Goal: Transaction & Acquisition: Download file/media

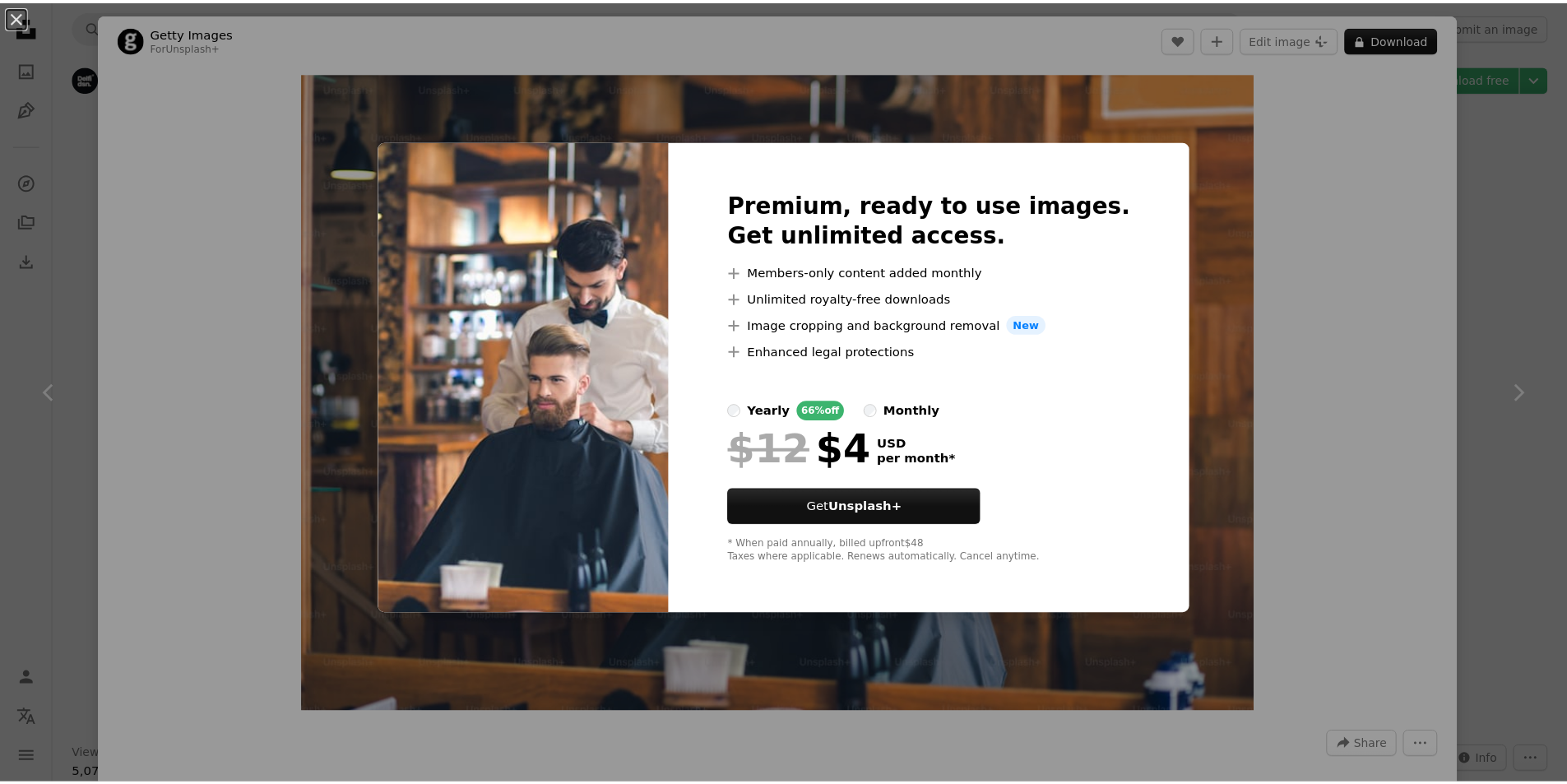
scroll to position [1069, 0]
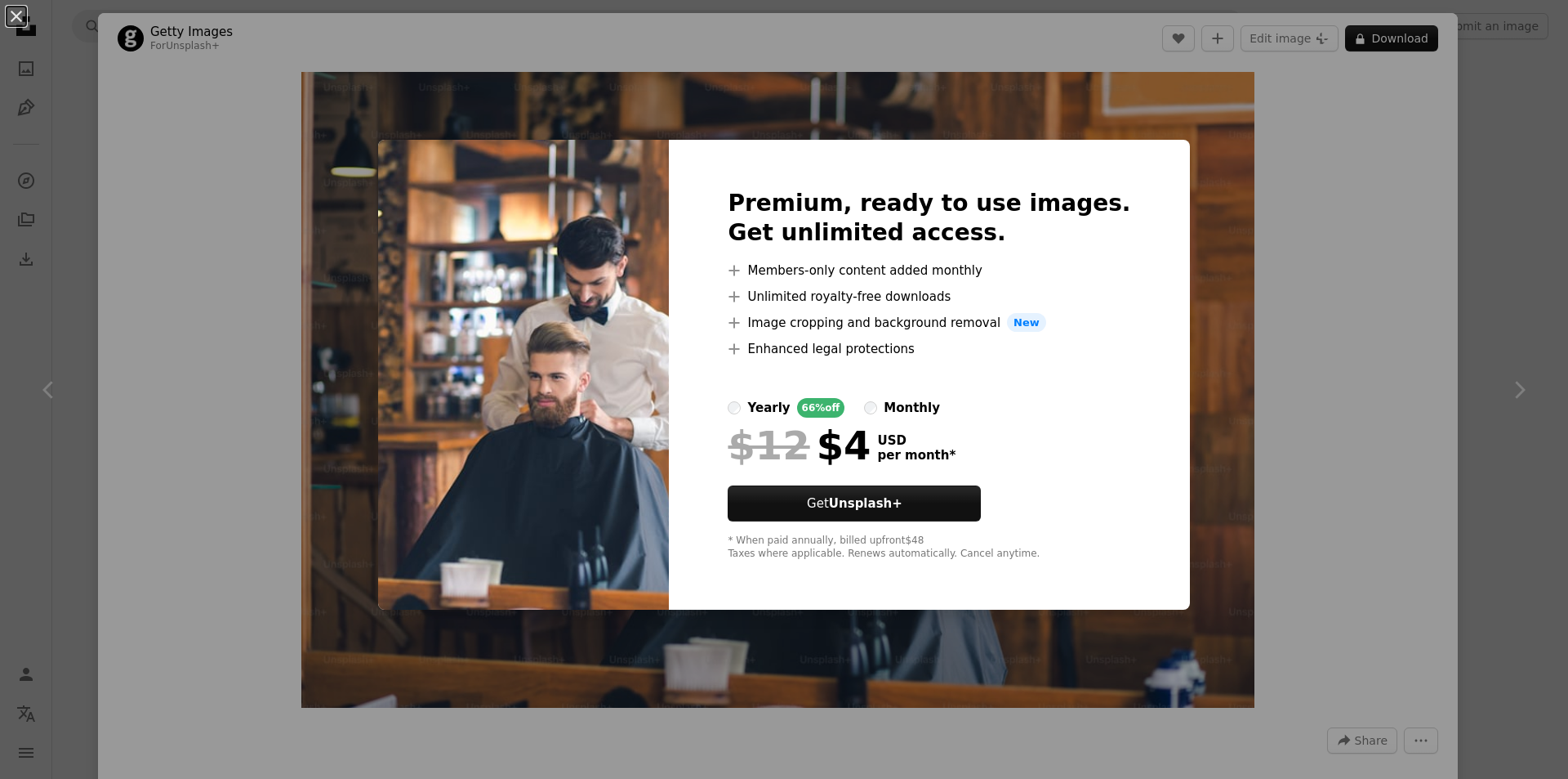
click at [1229, 229] on div "An X shape Premium, ready to use images. Get unlimited access. A plus sign Memb…" at bounding box center [784, 390] width 1568 height 779
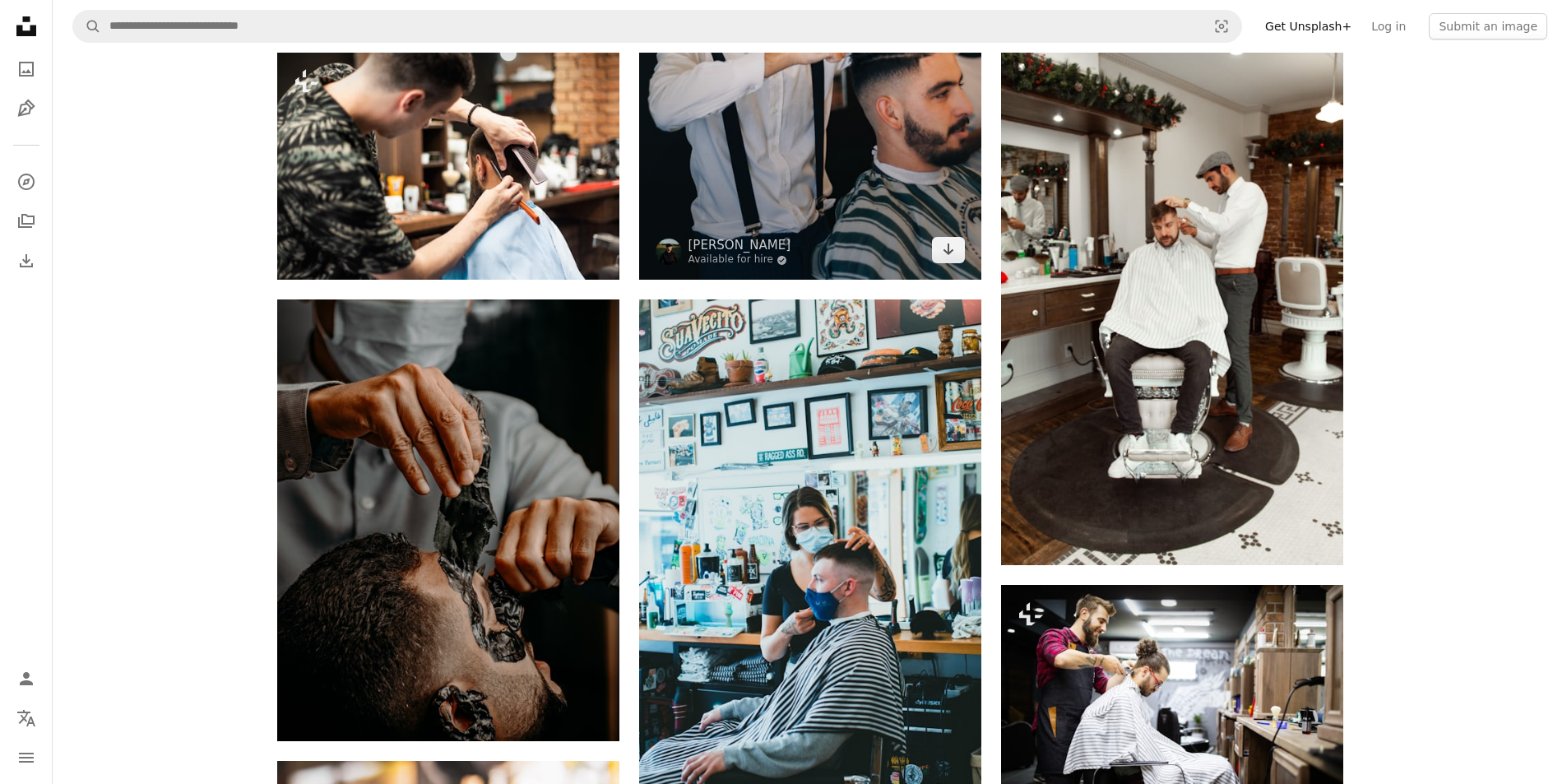
scroll to position [2467, 0]
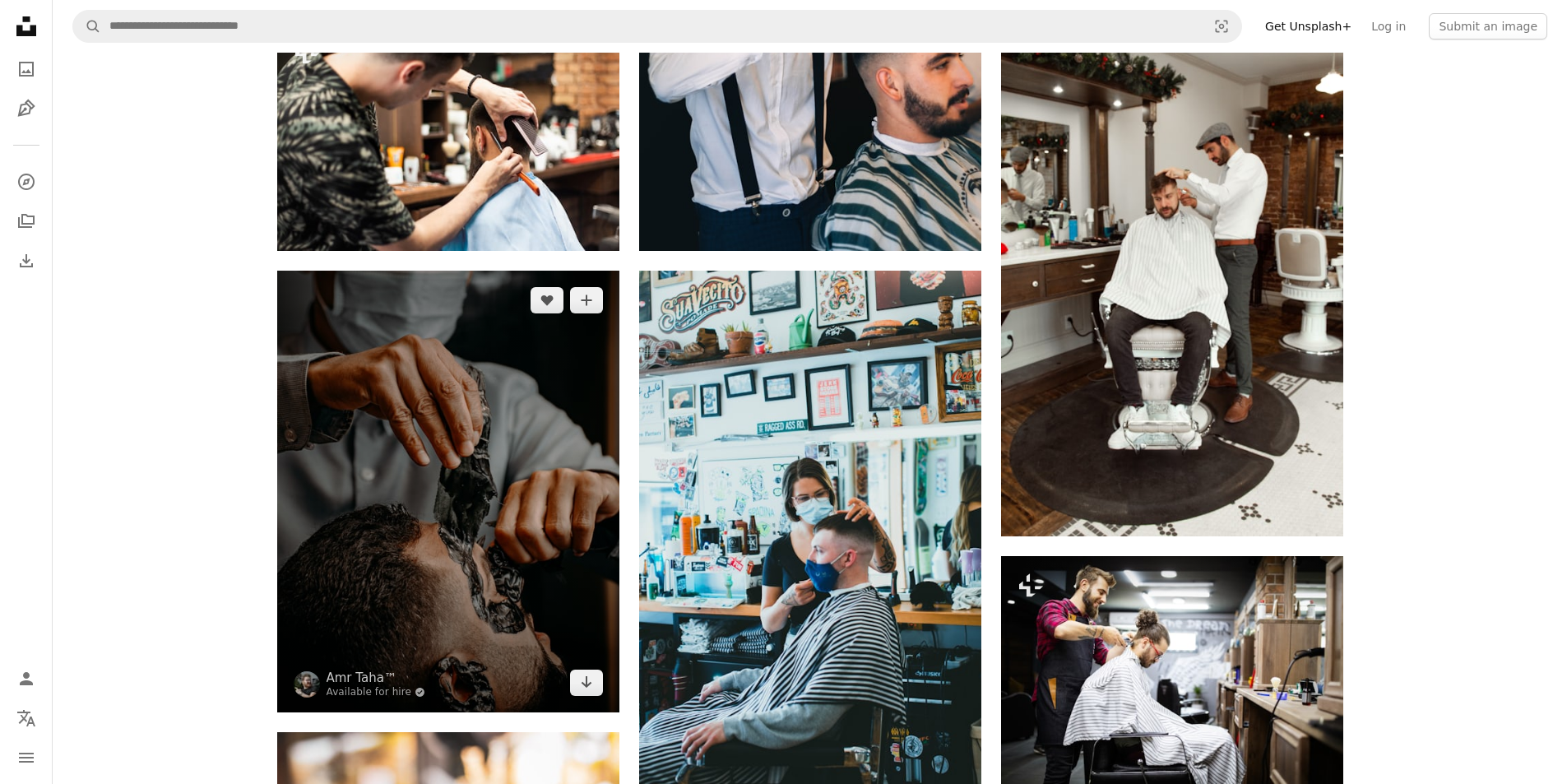
click at [434, 468] on img at bounding box center [448, 491] width 342 height 442
click at [499, 444] on img at bounding box center [448, 491] width 342 height 442
click at [584, 671] on icon "Arrow pointing down" at bounding box center [587, 681] width 13 height 19
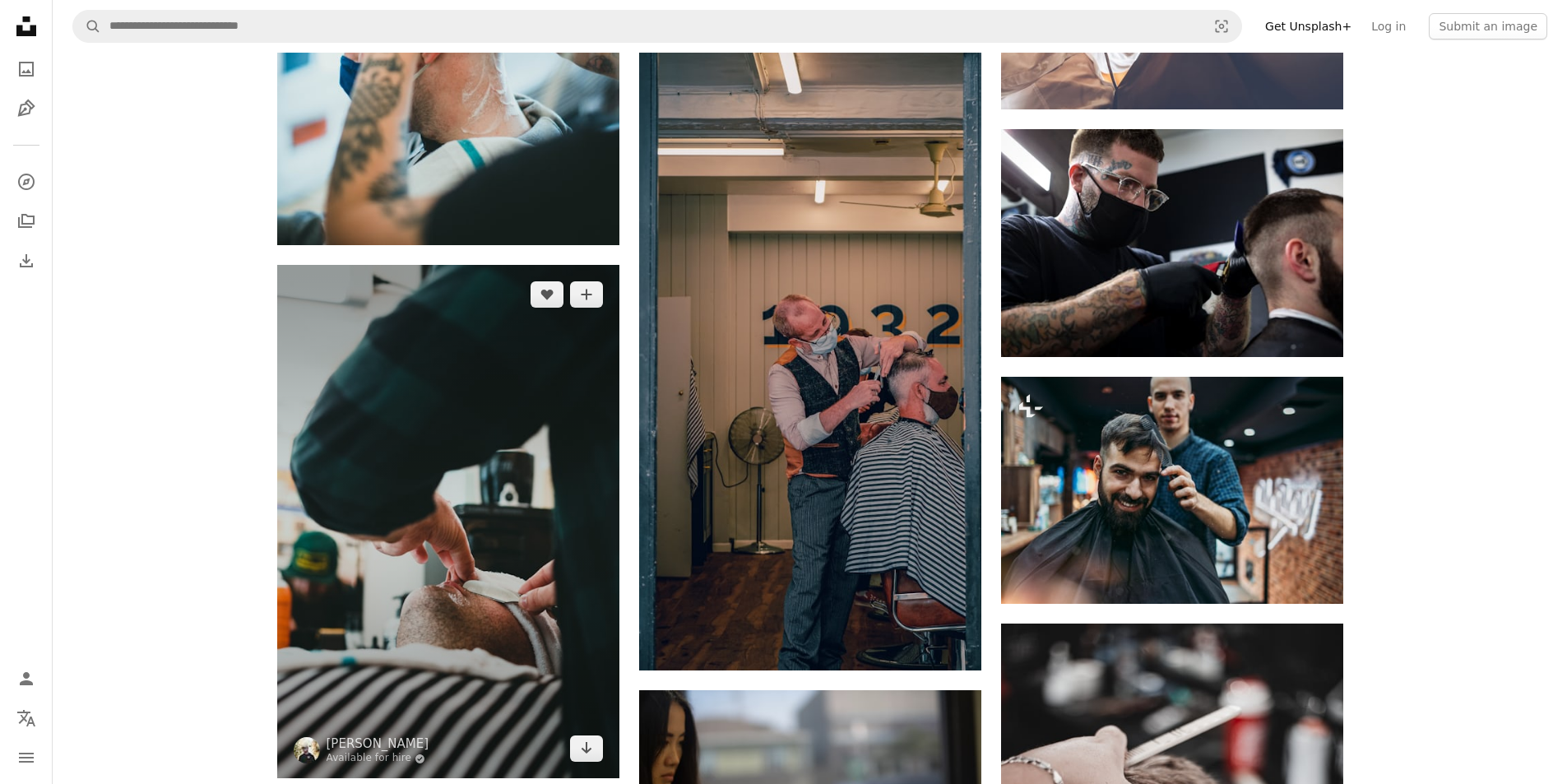
scroll to position [6003, 0]
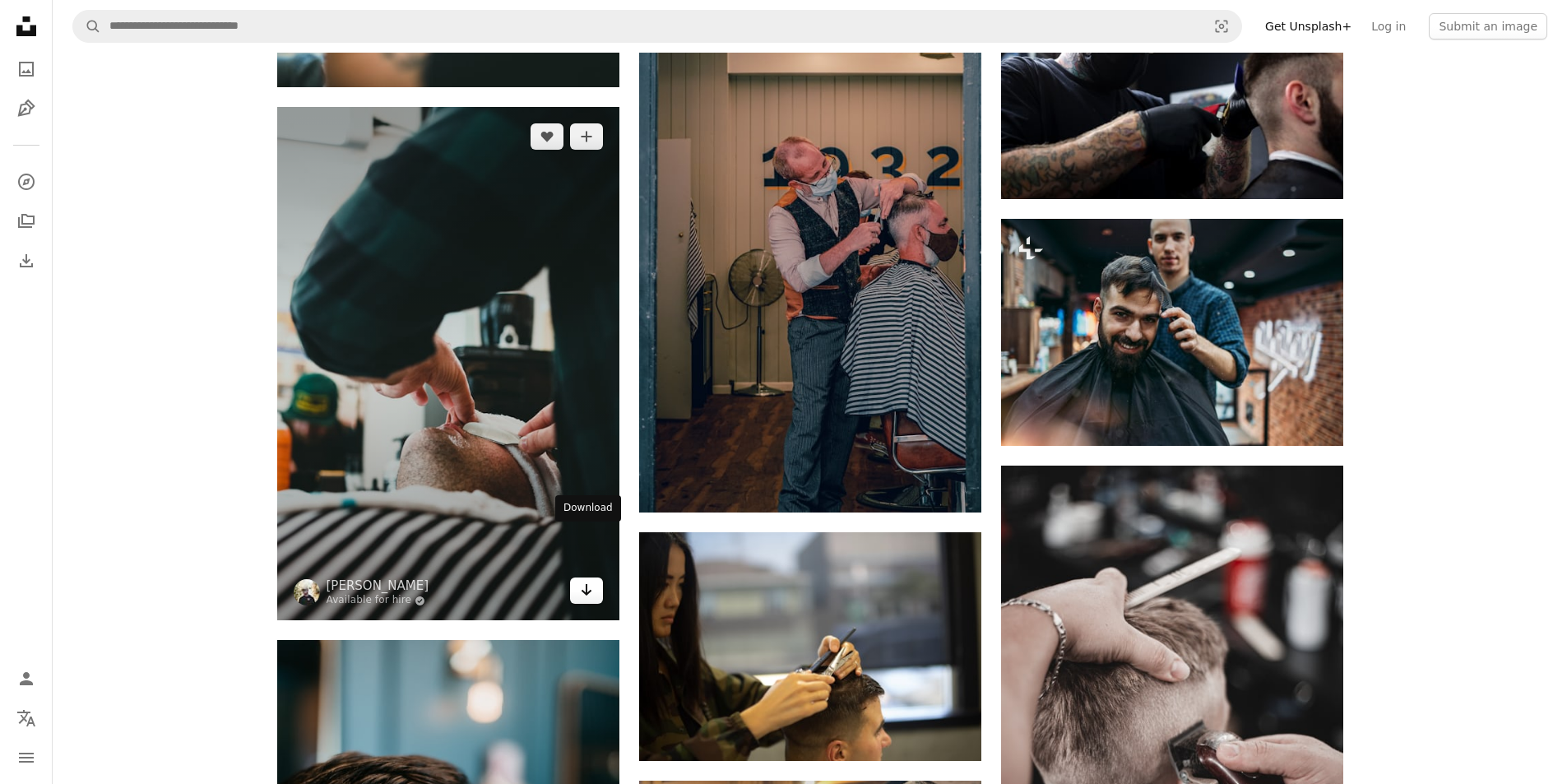
click at [592, 580] on icon "Arrow pointing down" at bounding box center [587, 589] width 13 height 19
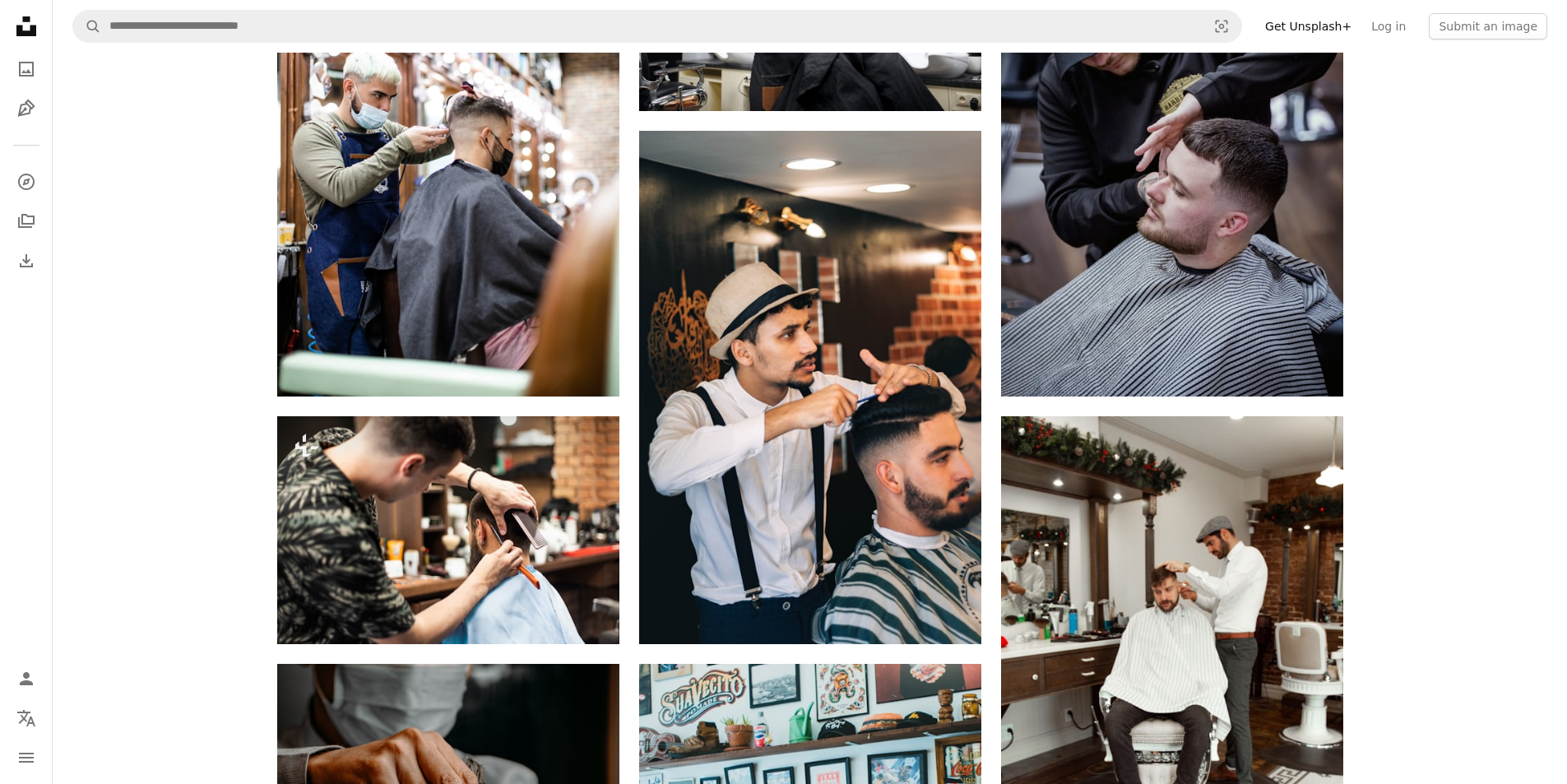
scroll to position [1974, 0]
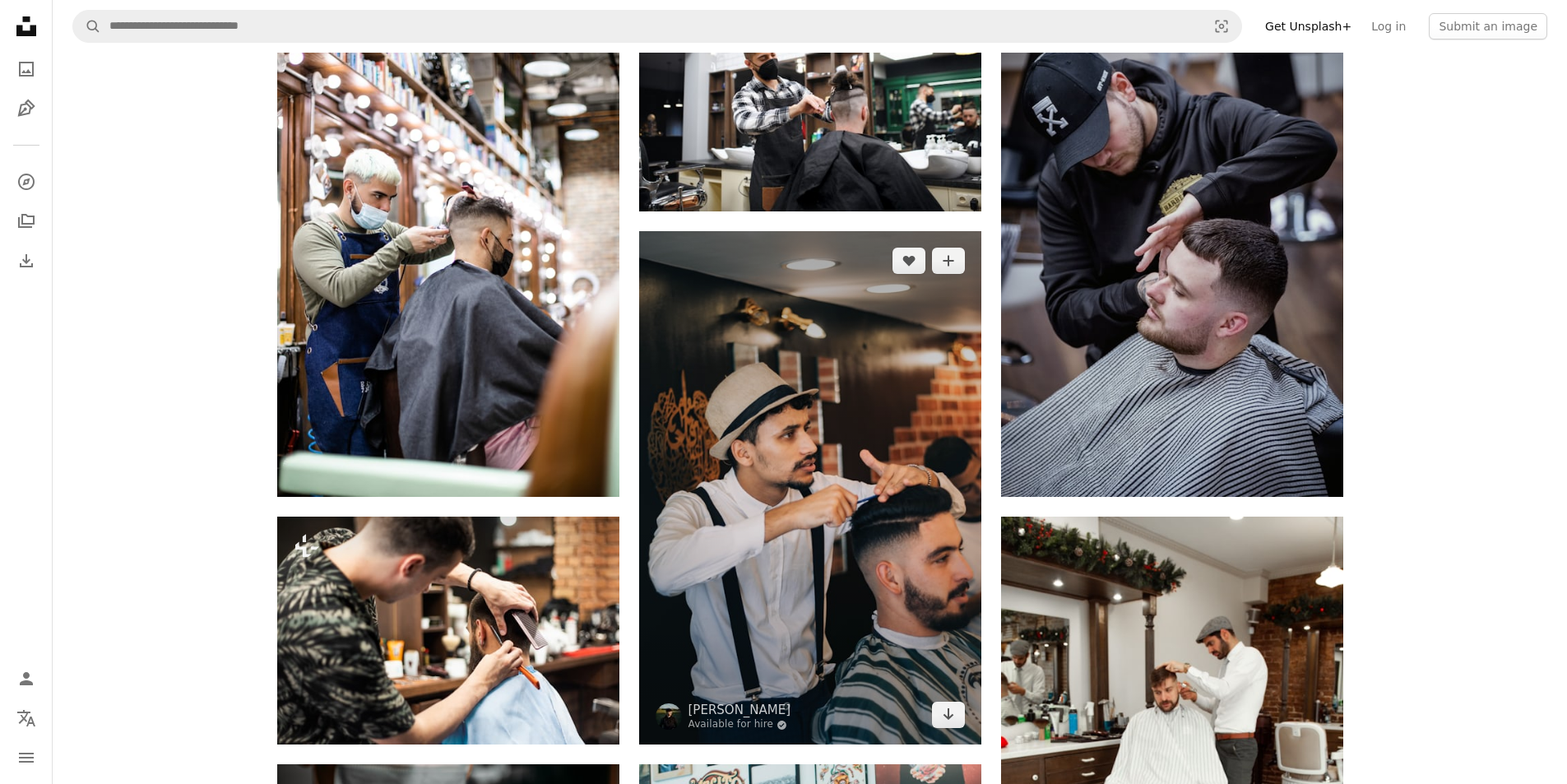
click at [855, 354] on img at bounding box center [810, 488] width 342 height 513
click at [943, 704] on icon "Arrow pointing down" at bounding box center [949, 713] width 13 height 19
